Goal: Task Accomplishment & Management: Complete application form

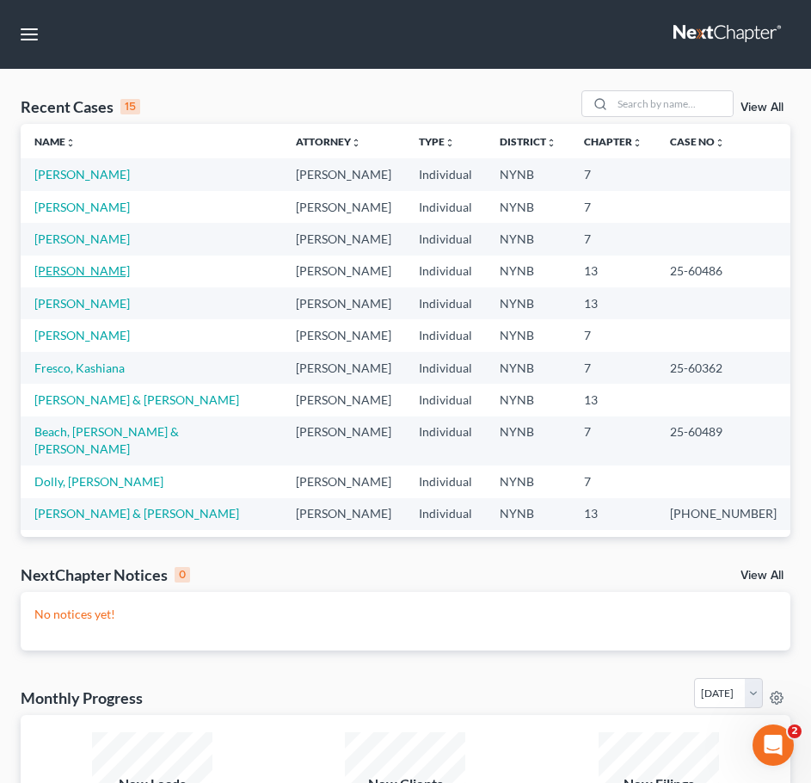
click at [58, 273] on link "[PERSON_NAME]" at bounding box center [81, 270] width 95 height 15
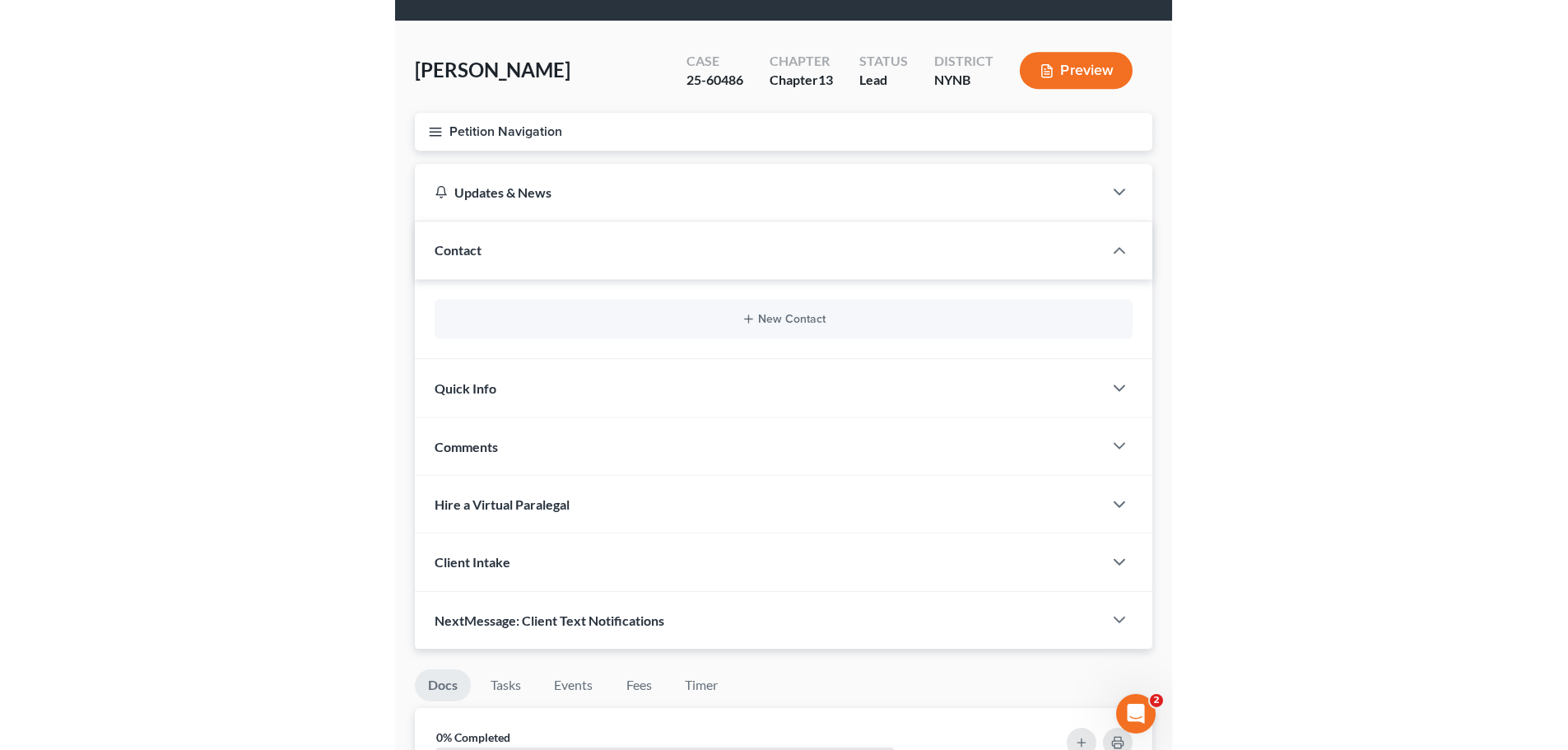
scroll to position [82, 0]
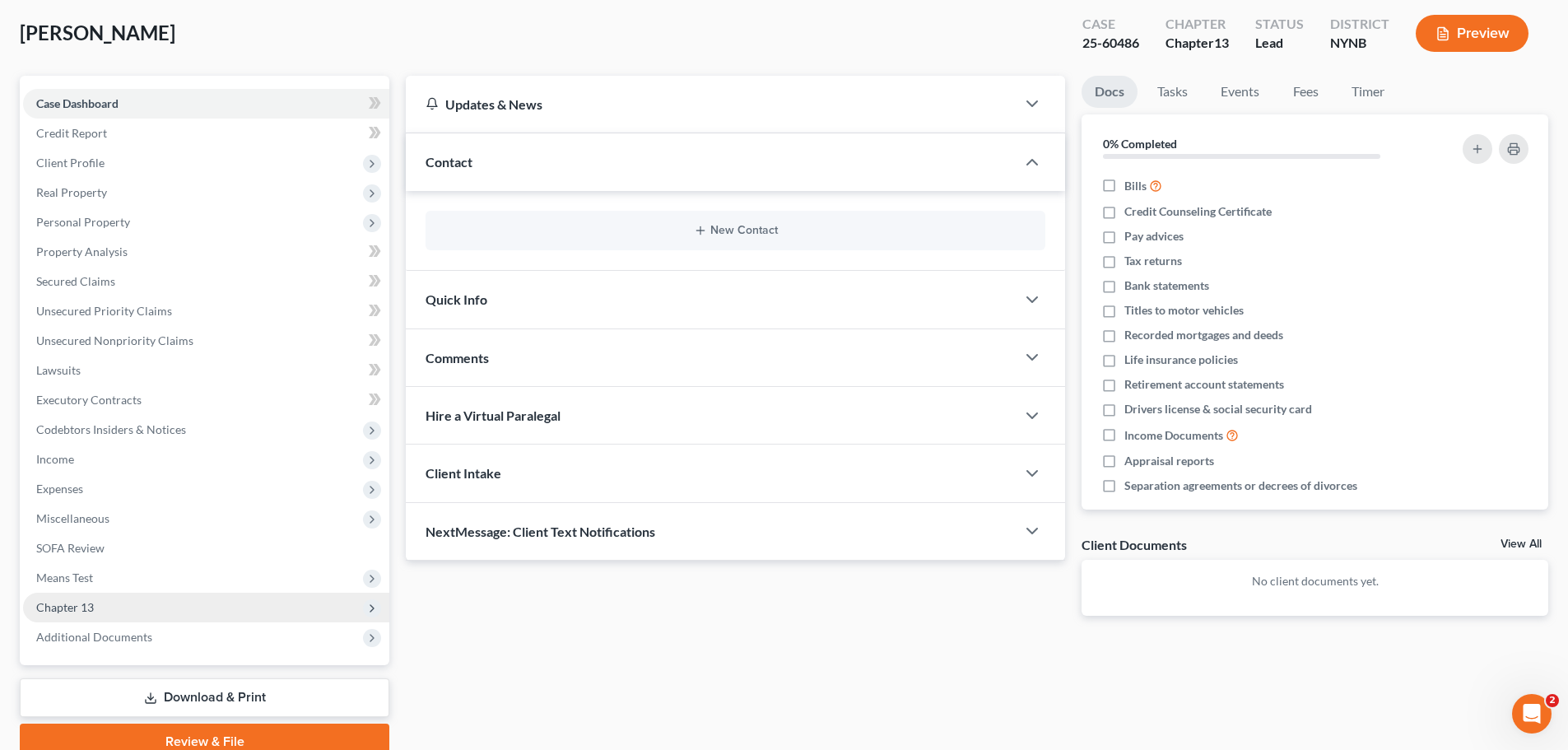
click at [63, 595] on span "Chapter 13" at bounding box center [206, 607] width 367 height 30
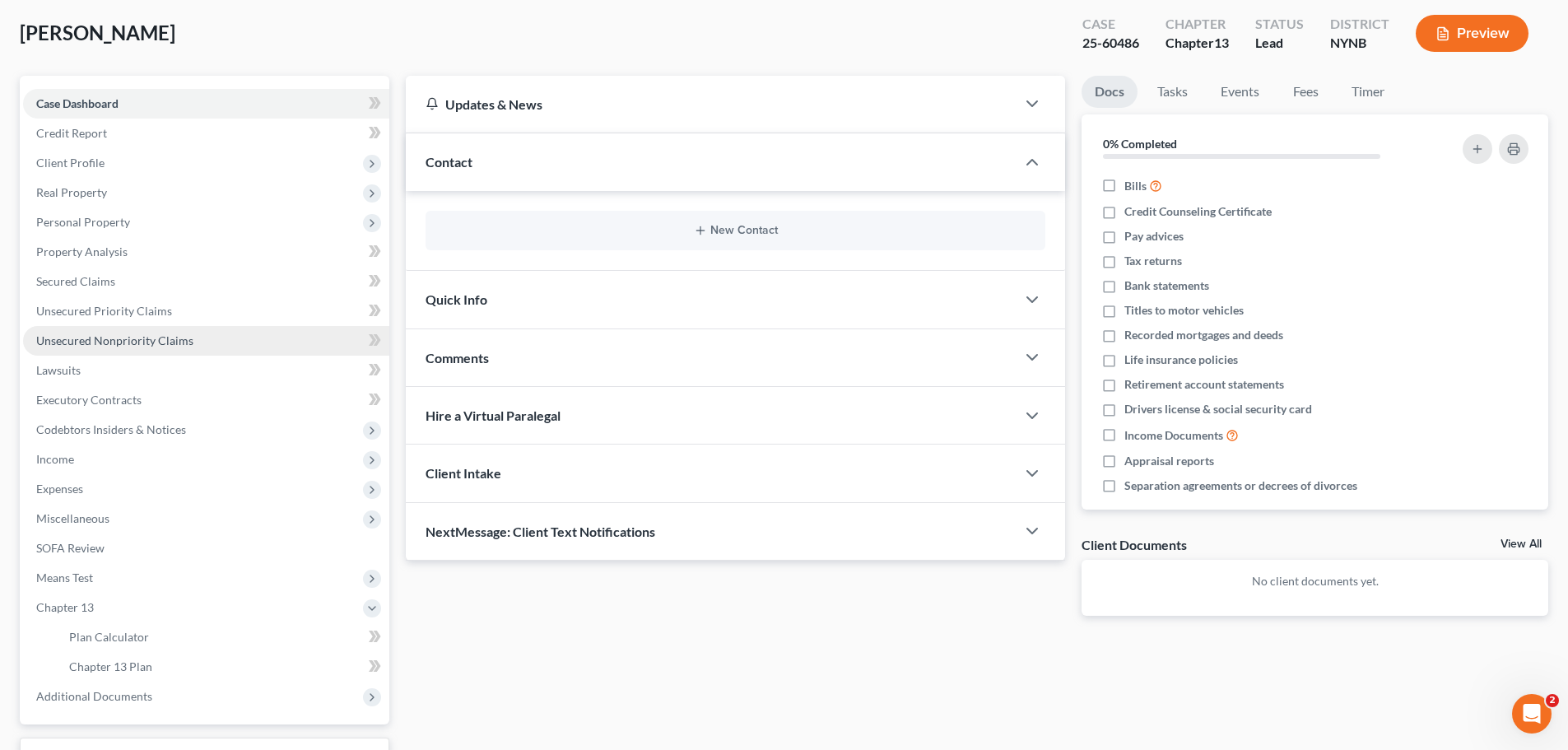
click at [103, 338] on span "Unsecured Nonpriority Claims" at bounding box center [115, 340] width 157 height 14
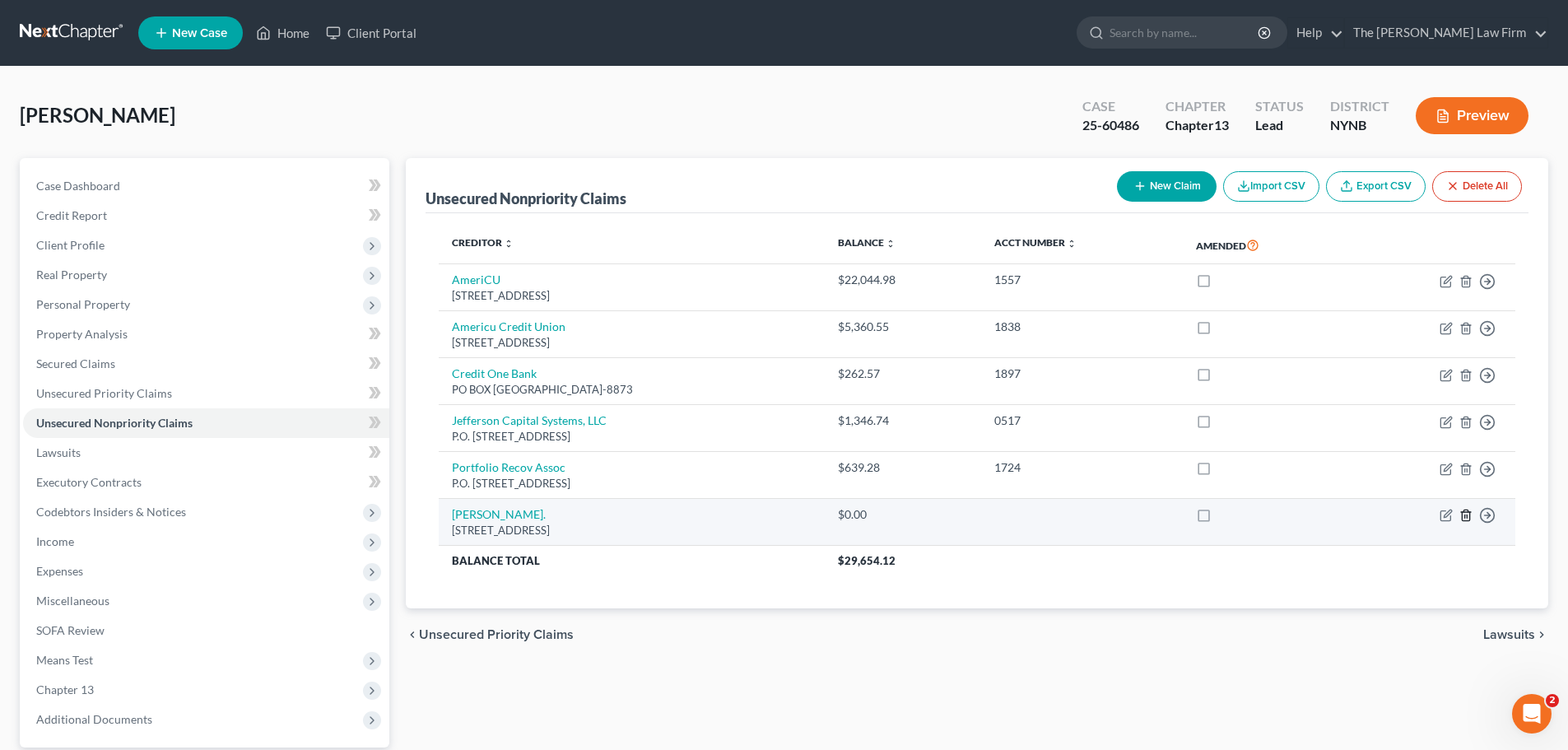
click at [788, 514] on icon "button" at bounding box center [1466, 515] width 8 height 11
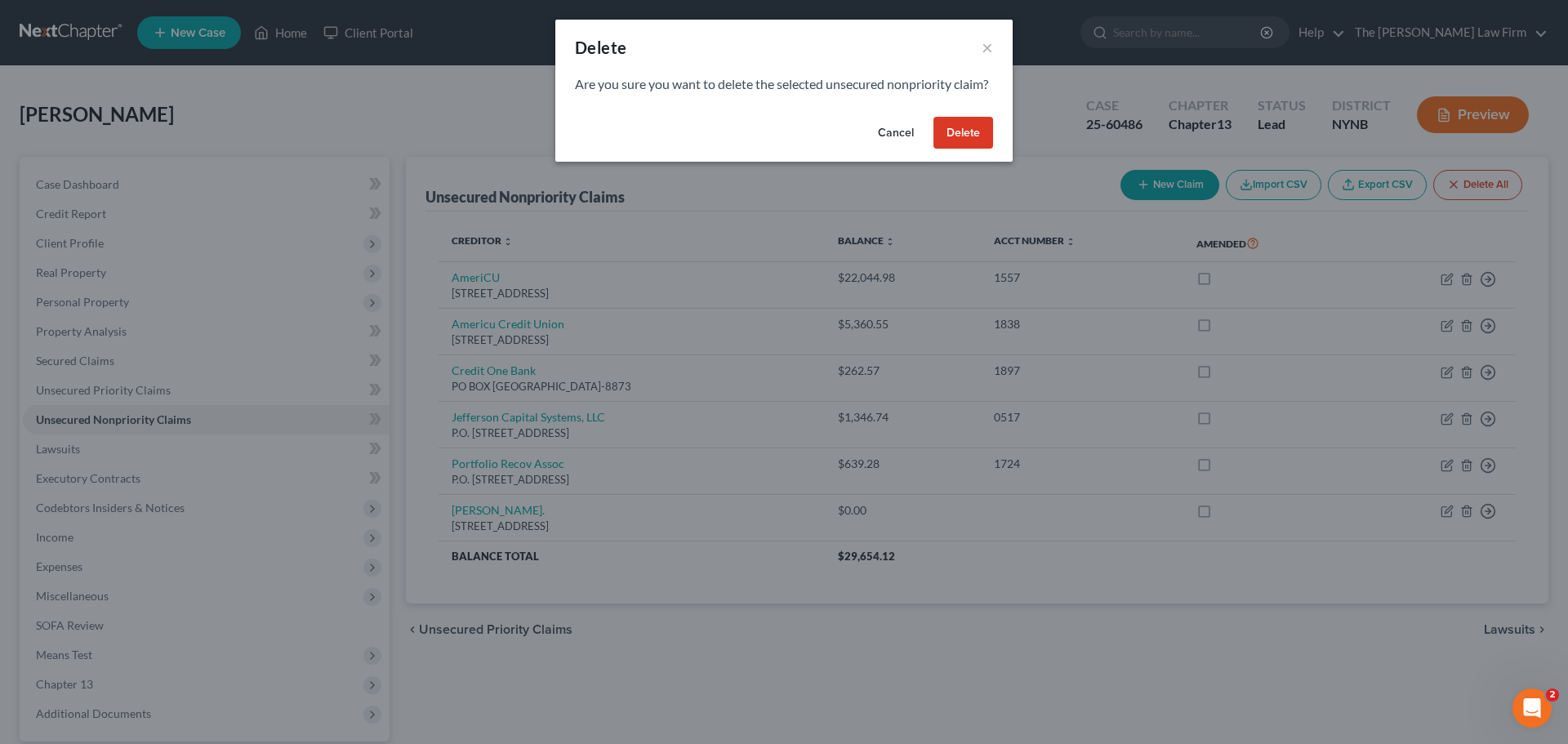
click at [782, 149] on button "Delete" at bounding box center [963, 133] width 60 height 32
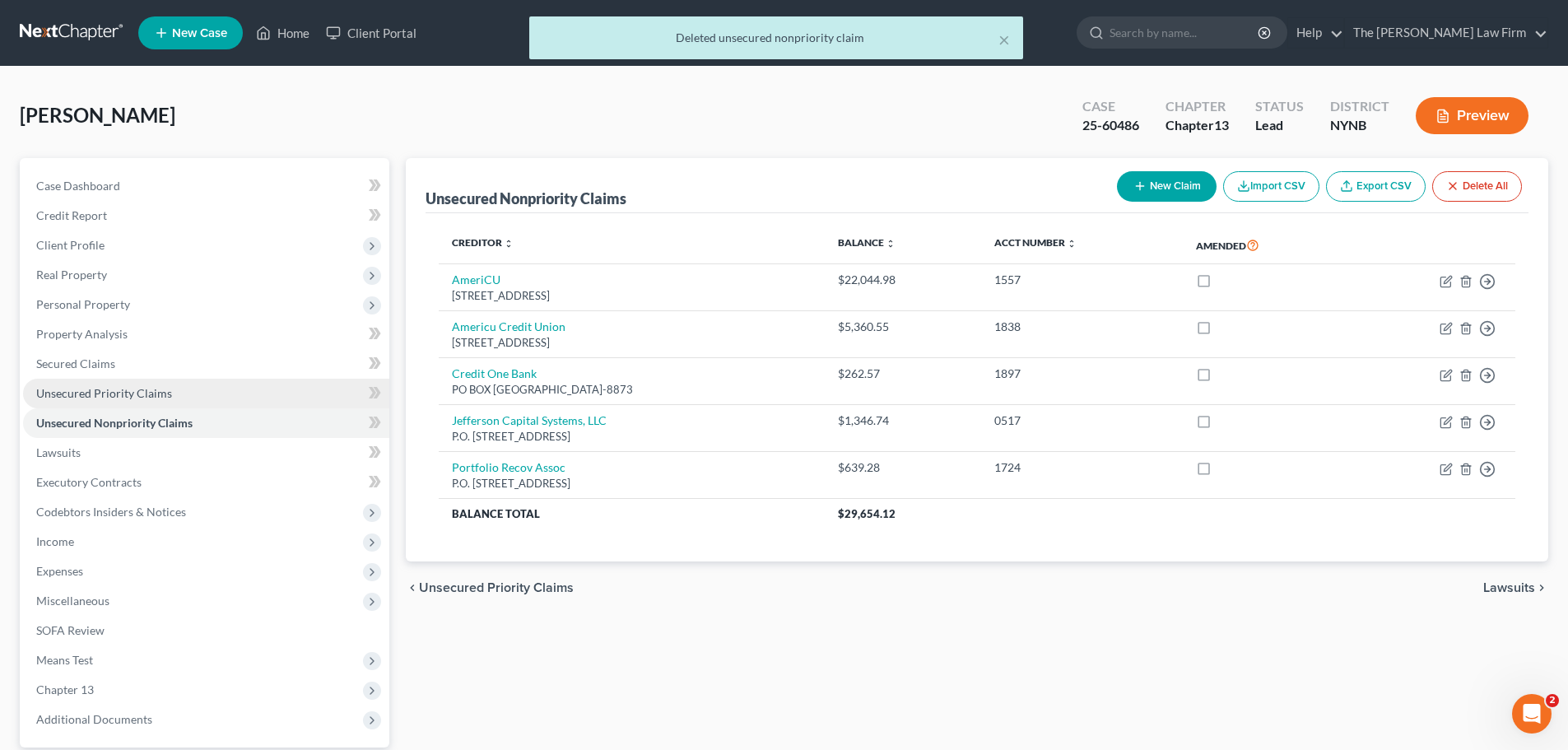
click at [115, 399] on span "Unsecured Priority Claims" at bounding box center [104, 393] width 136 height 14
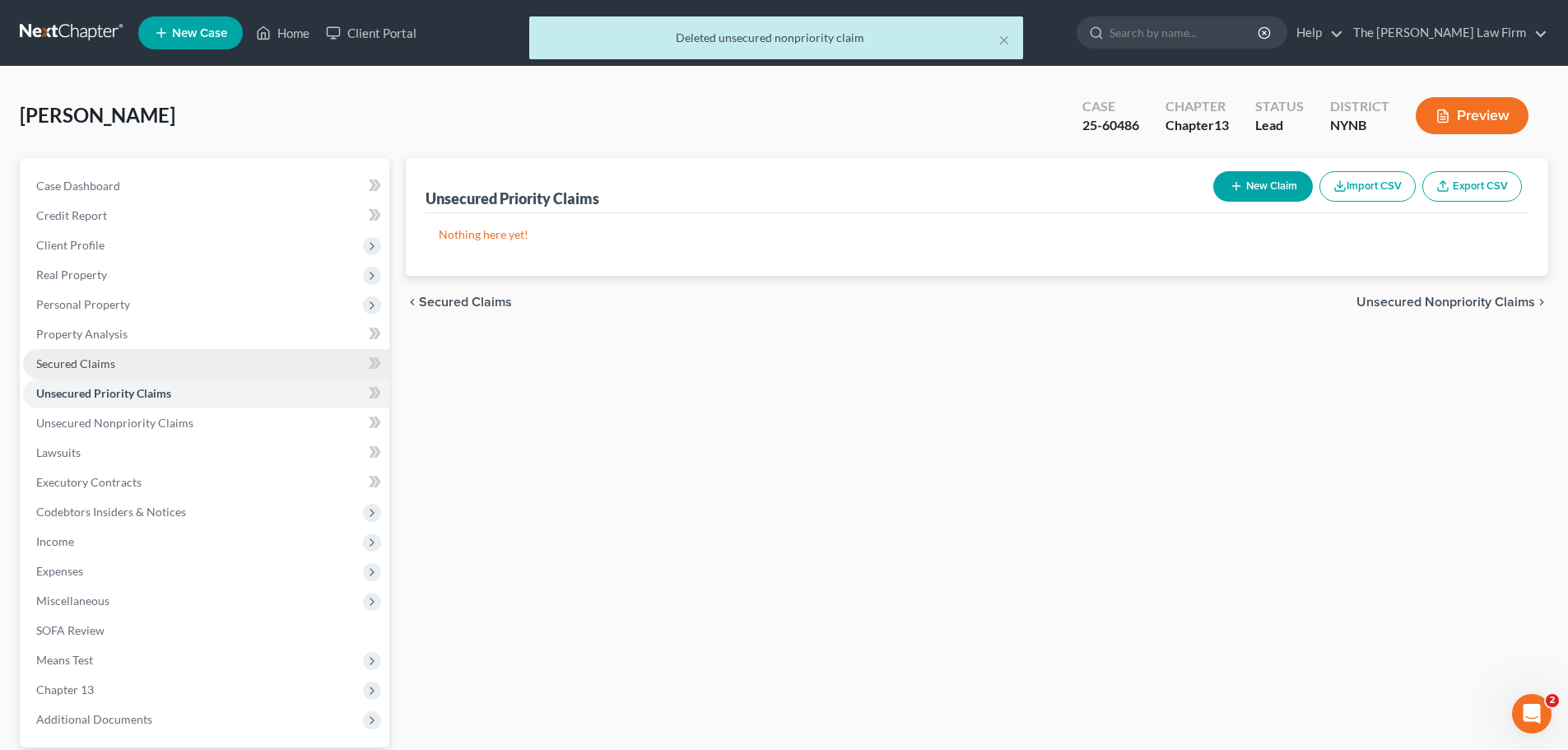
click at [108, 358] on span "Secured Claims" at bounding box center [76, 363] width 79 height 14
click at [788, 196] on button "New Claim" at bounding box center [1264, 187] width 100 height 31
select select "0"
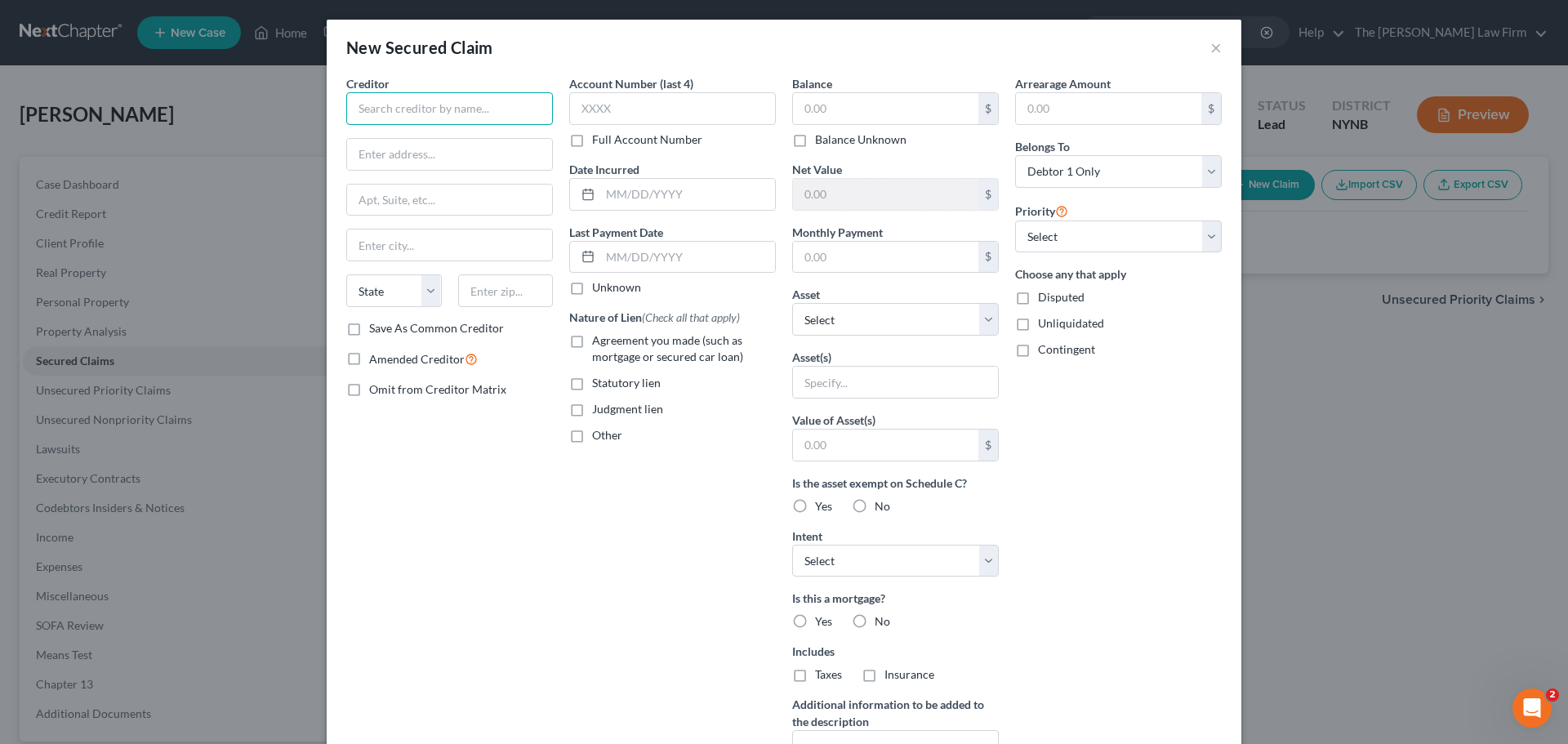
click at [388, 103] on input "text" at bounding box center [450, 108] width 207 height 32
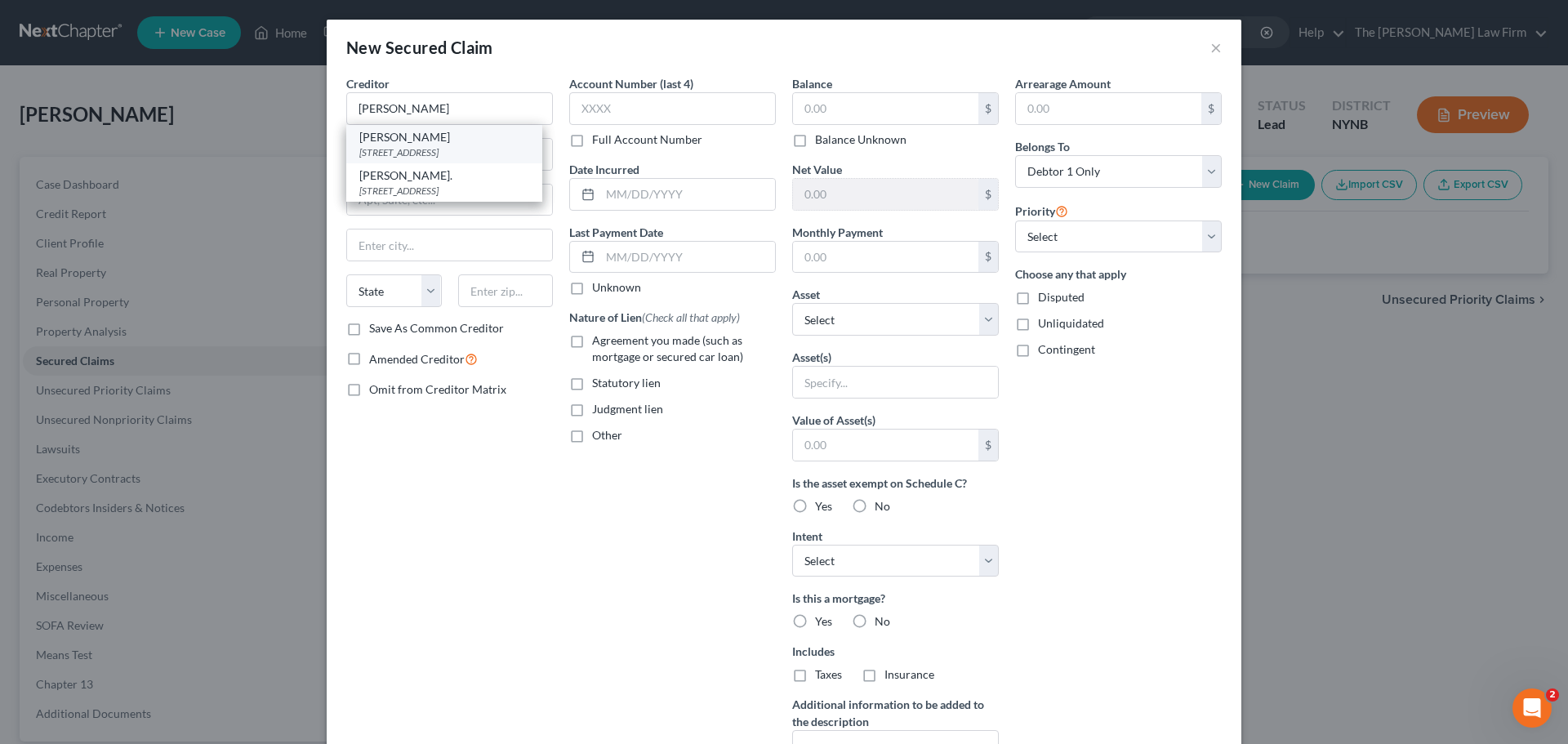
click at [428, 145] on div "[STREET_ADDRESS]" at bounding box center [444, 152] width 170 height 14
type input "[PERSON_NAME]"
type input "[STREET_ADDRESS]"
type input "Herkimer"
select select "35"
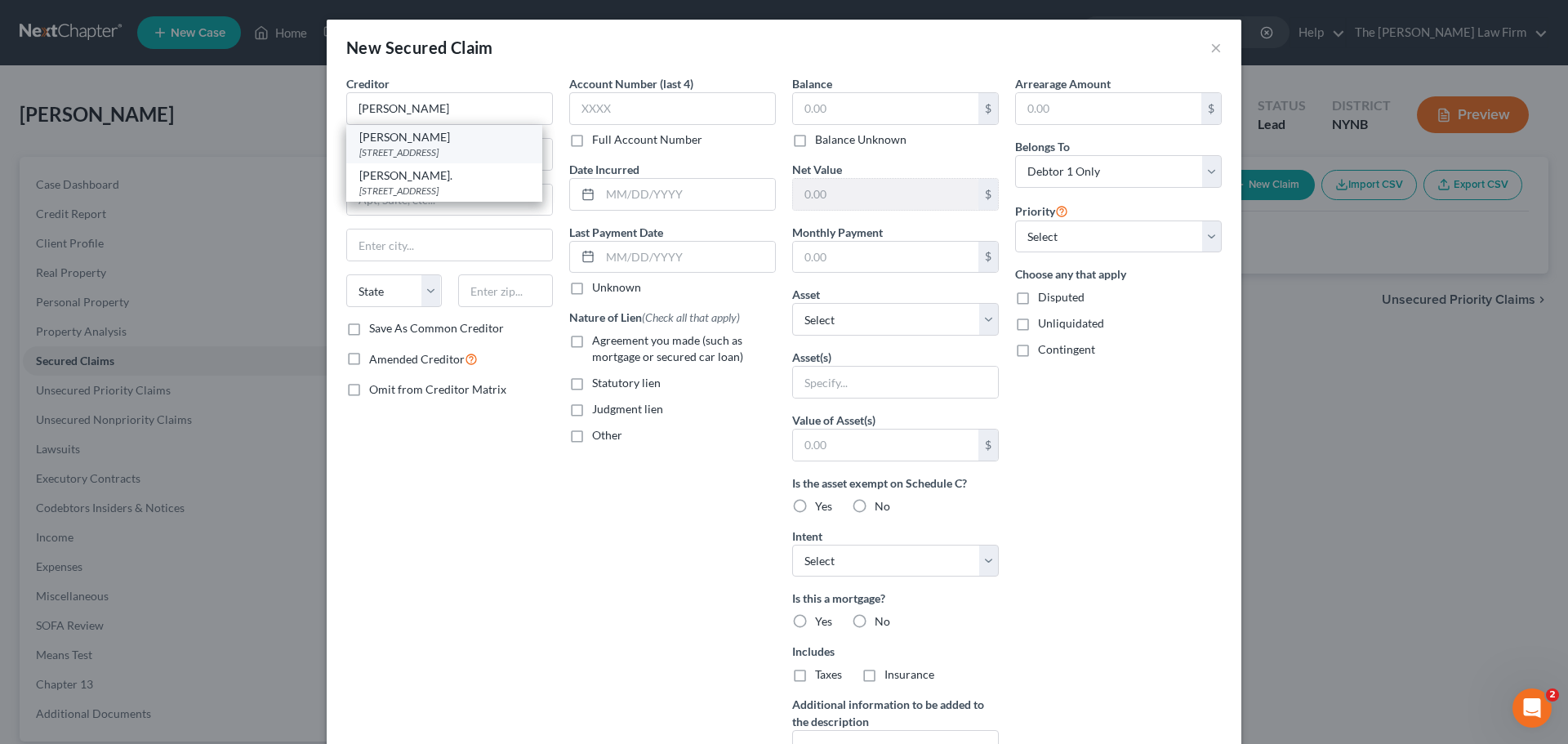
type input "13350"
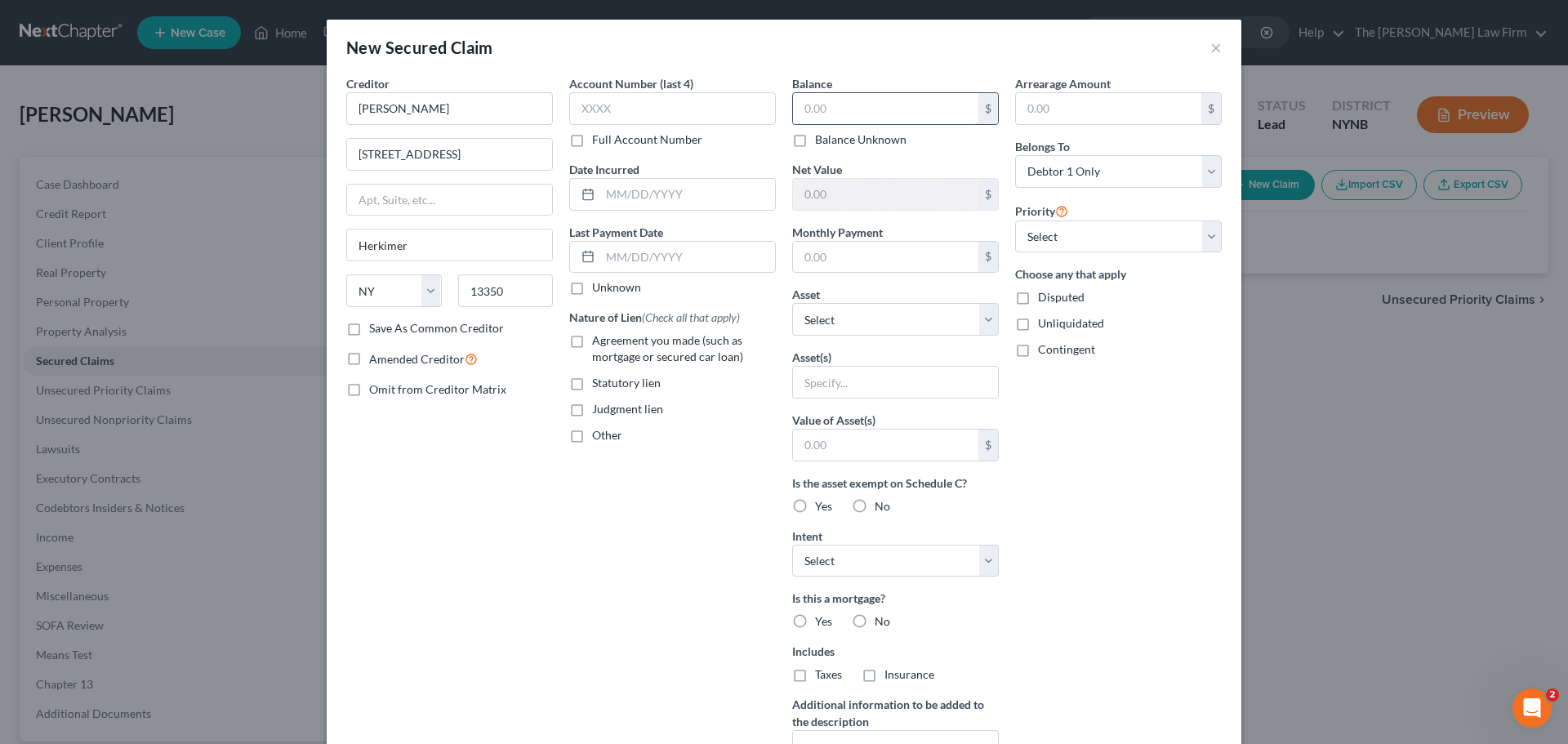
click at [782, 115] on input "text" at bounding box center [885, 108] width 185 height 31
type input "3,500"
click at [782, 326] on select "Select Other Multiple Assets Pet(s) - Cat and dog - $750.0 Jewelry - Necklace a…" at bounding box center [896, 319] width 207 height 32
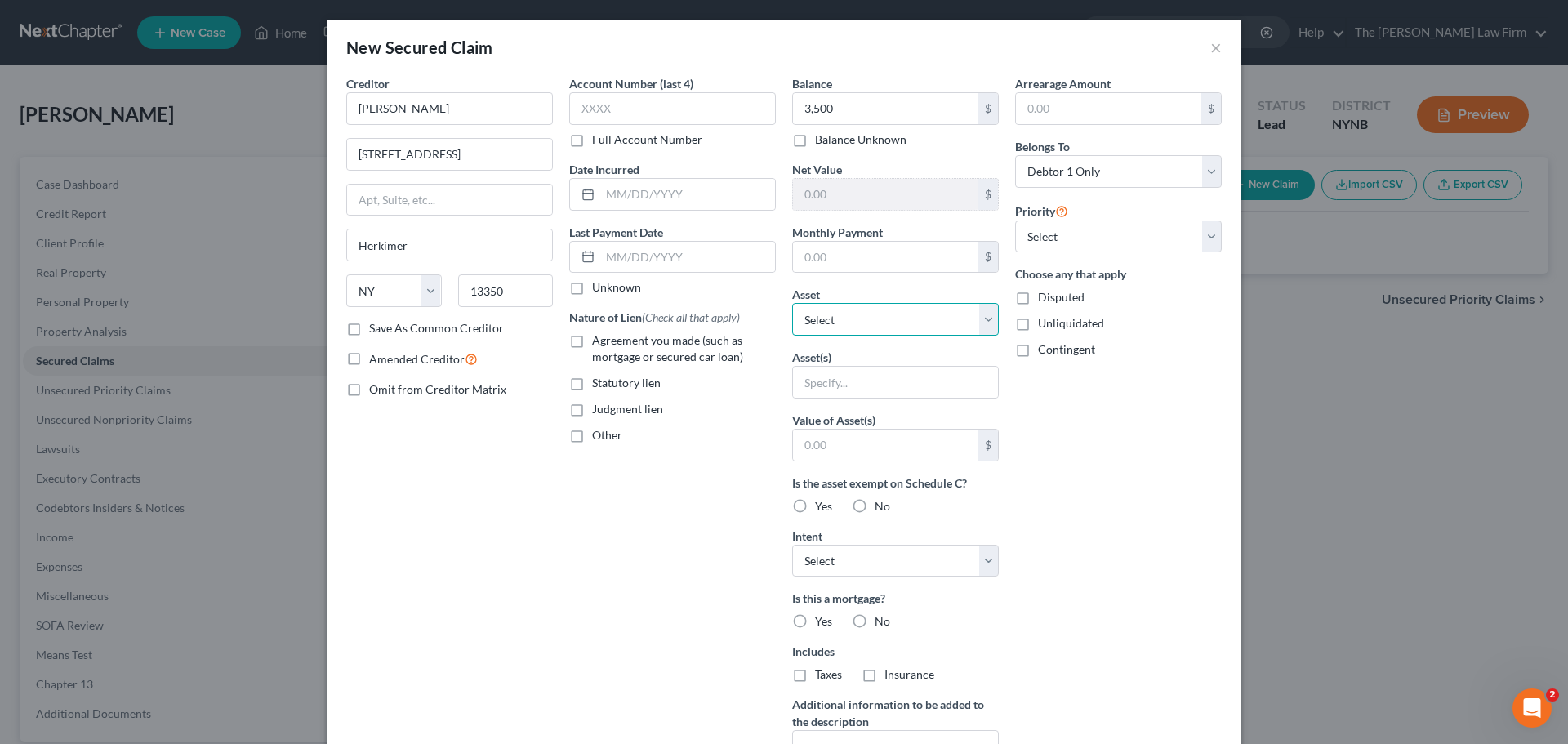
click at [782, 326] on select "Select Other Multiple Assets Pet(s) - Cat and dog - $750.0 Jewelry - Necklace a…" at bounding box center [896, 319] width 207 height 32
click at [782, 244] on select "Select 1st 2nd 3rd 4th 5th 6th 7th 8th 9th 10th 11th 12th 13th 14th 15th 16th 1…" at bounding box center [1119, 237] width 207 height 32
select select "0"
click at [782, 220] on select "Select 1st 2nd 3rd 4th 5th 6th 7th 8th 9th 10th 11th 12th 13th 14th 15th 16th 1…" at bounding box center [1119, 237] width 207 height 32
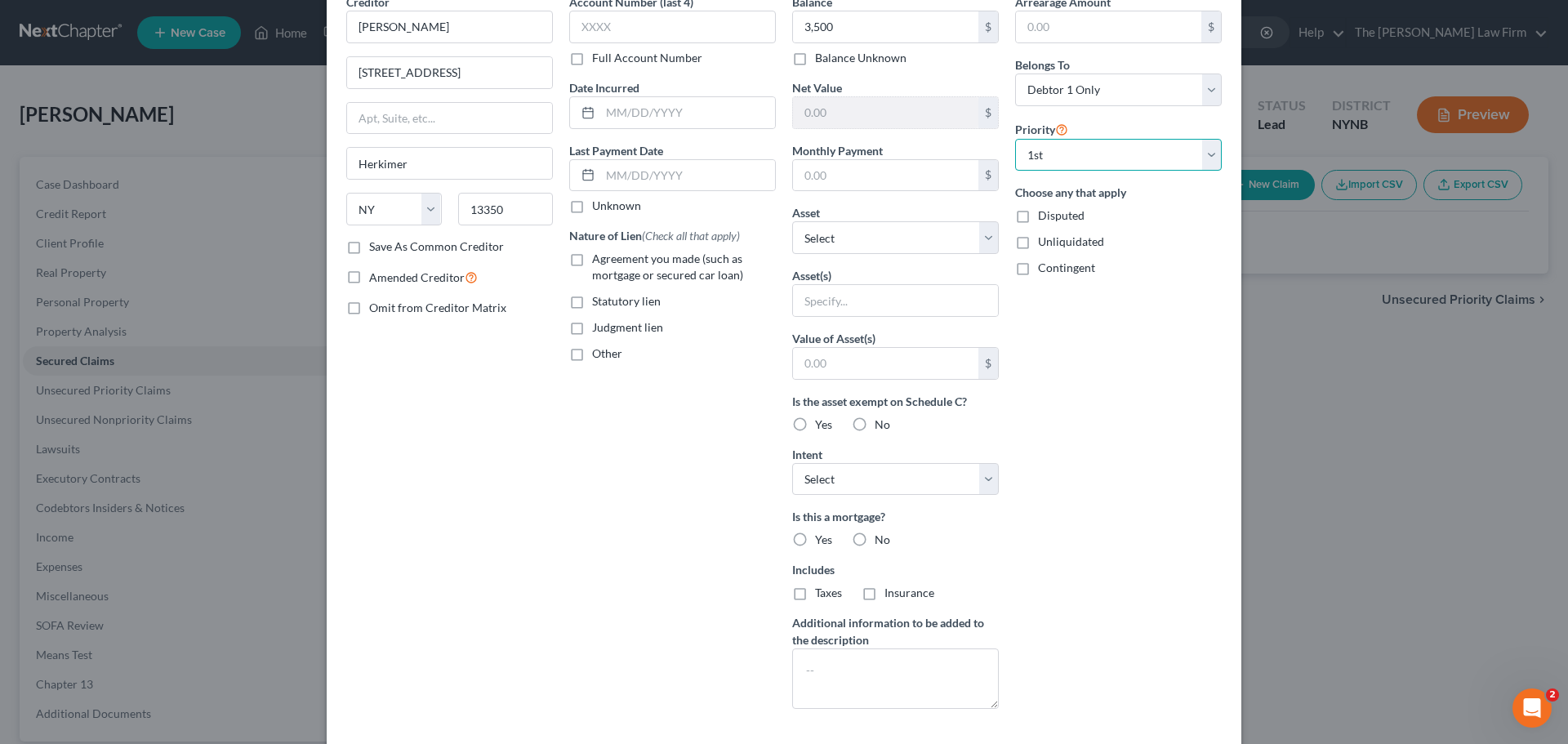
scroll to position [162, 0]
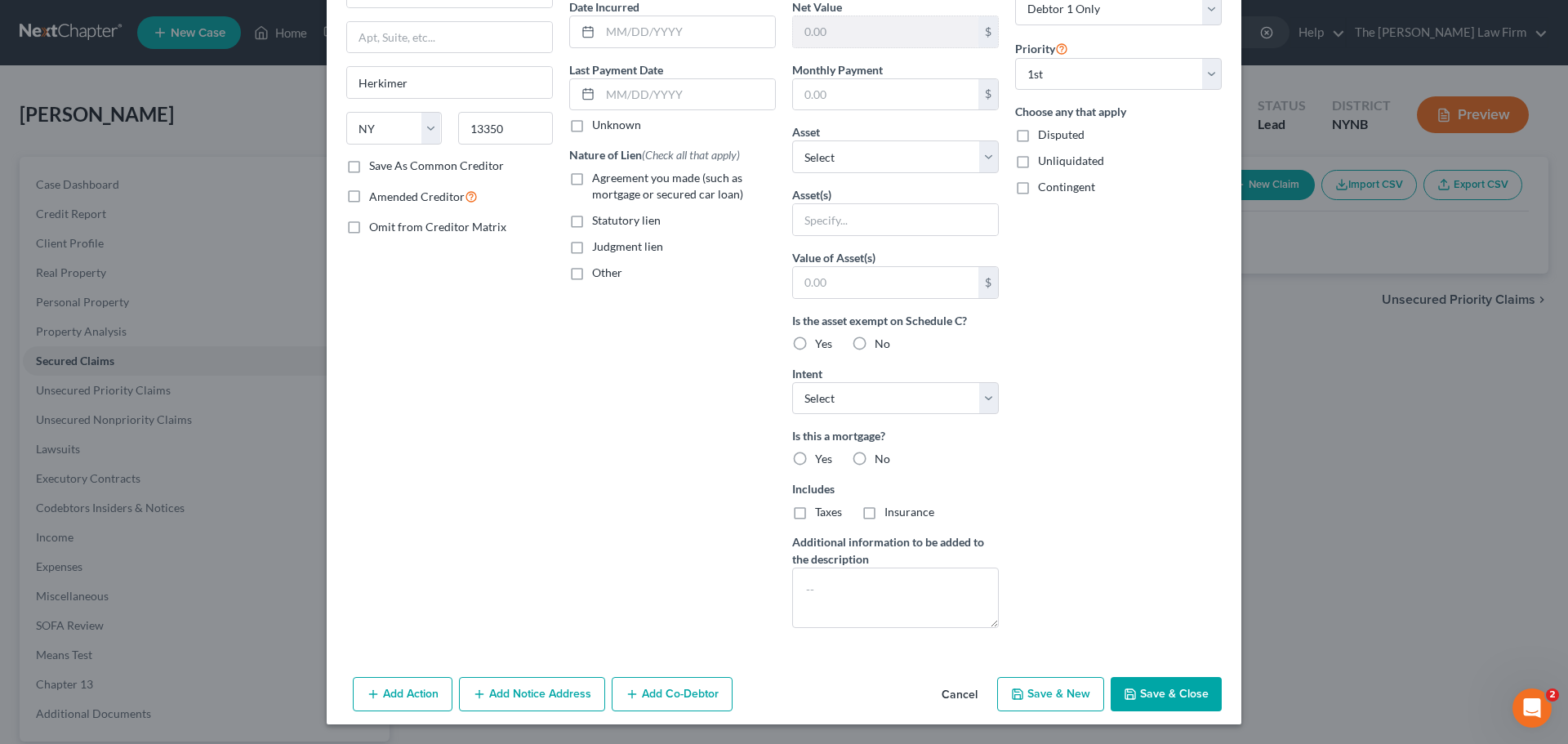
click at [782, 696] on icon "button" at bounding box center [1130, 695] width 13 height 13
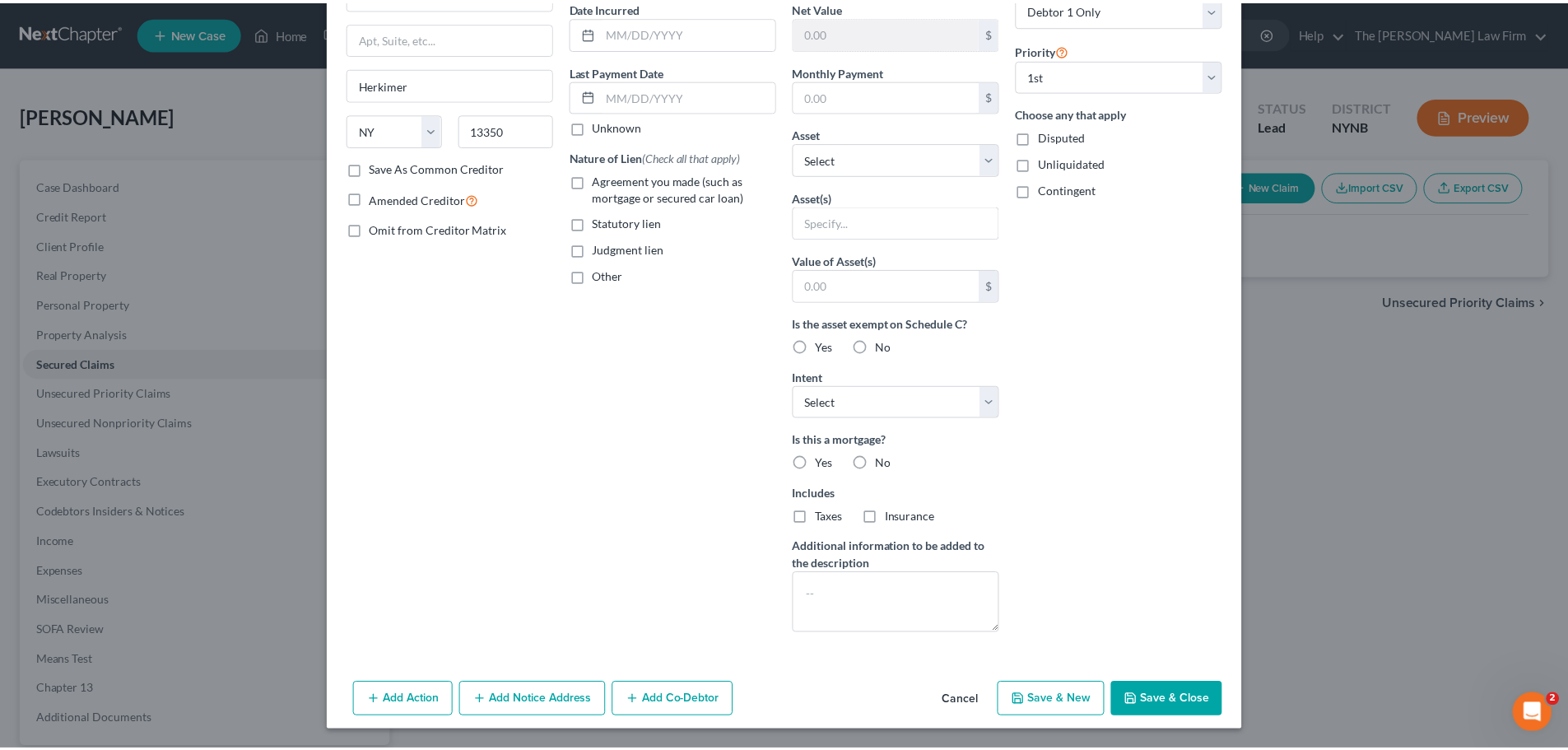
scroll to position [0, 0]
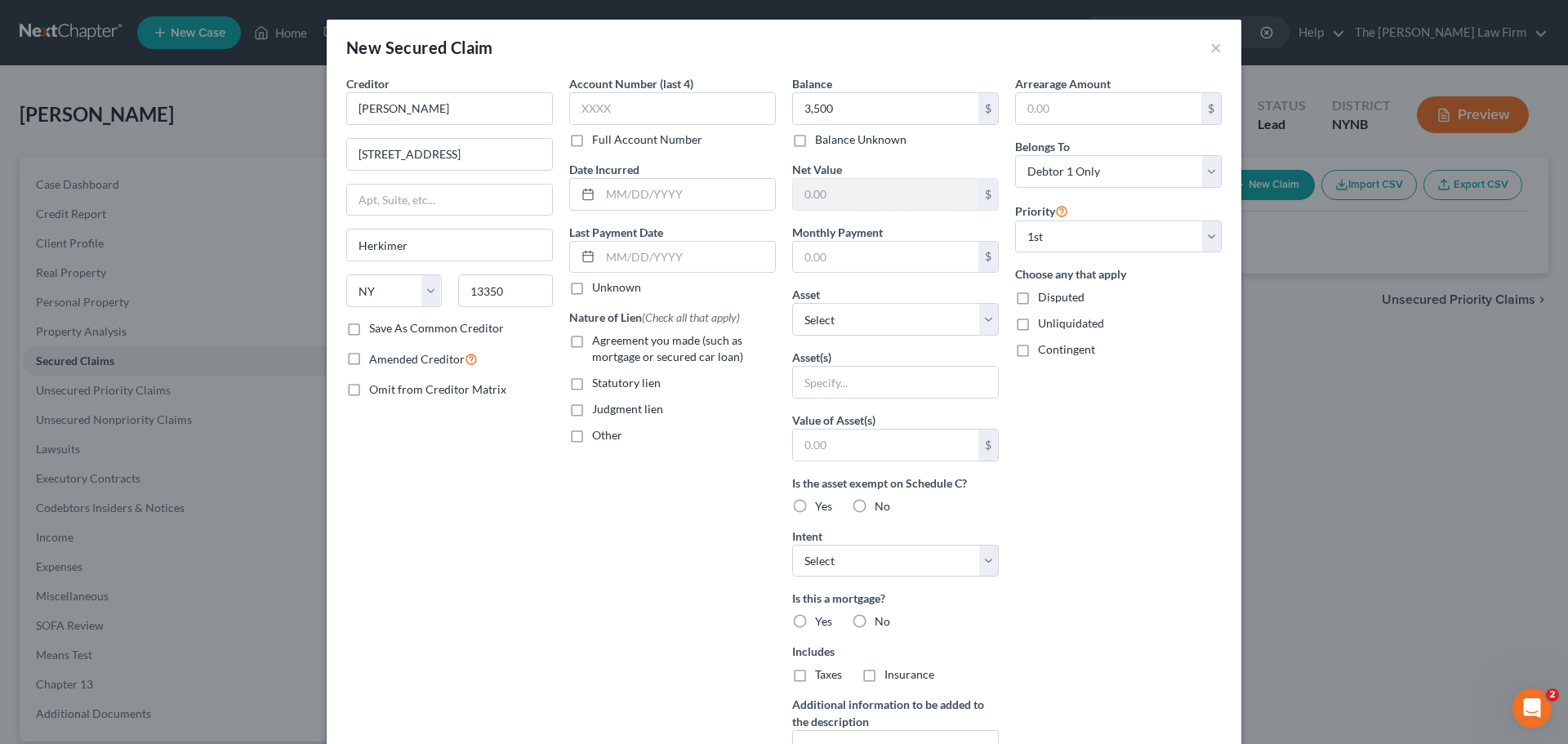
type input "3,500.00"
type input "0"
type input "0.00"
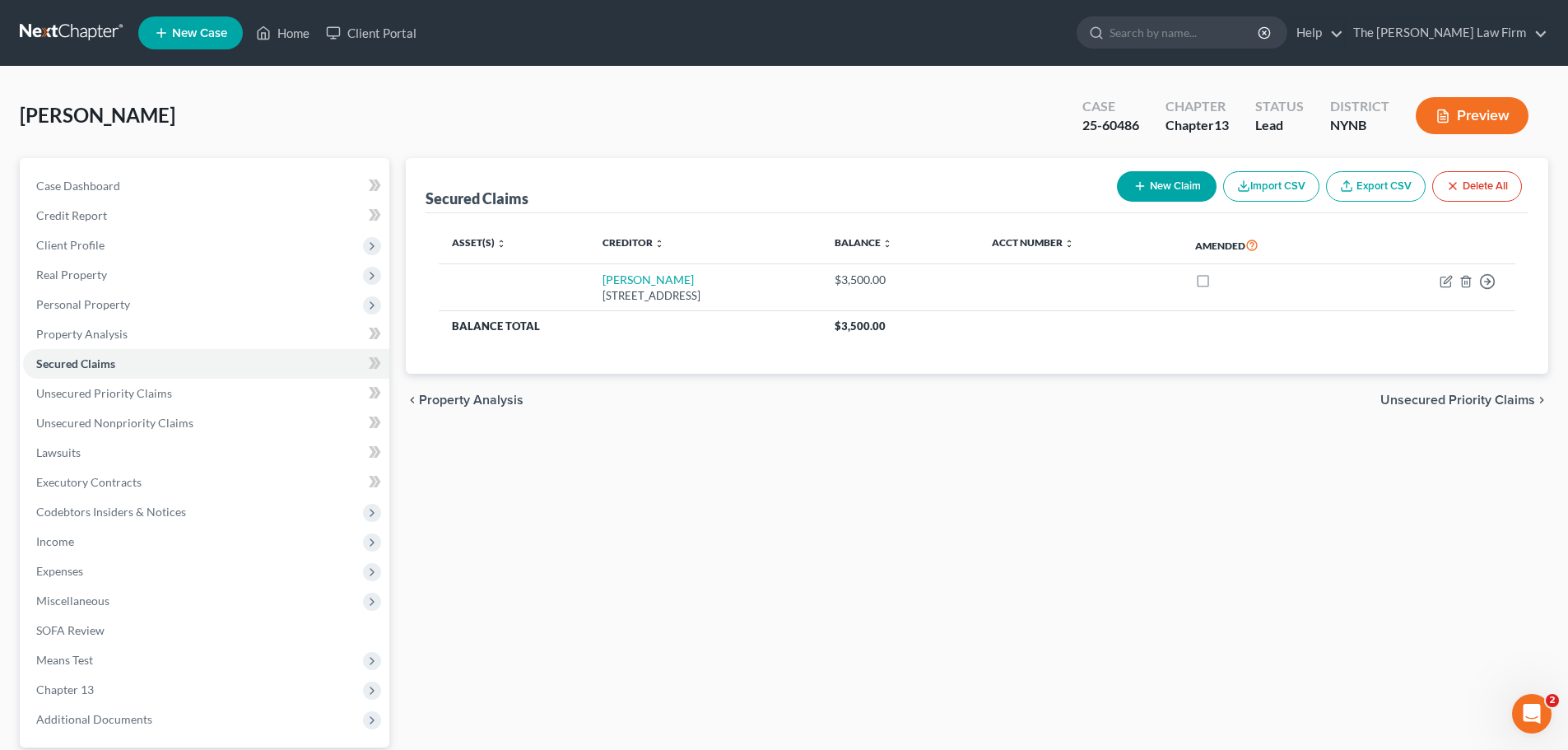
click at [601, 88] on div "[PERSON_NAME] Upgraded Case 25-60486 Chapter Chapter 13 Status [GEOGRAPHIC_DATA…" at bounding box center [784, 122] width 1529 height 72
